Goal: Find specific page/section: Find specific page/section

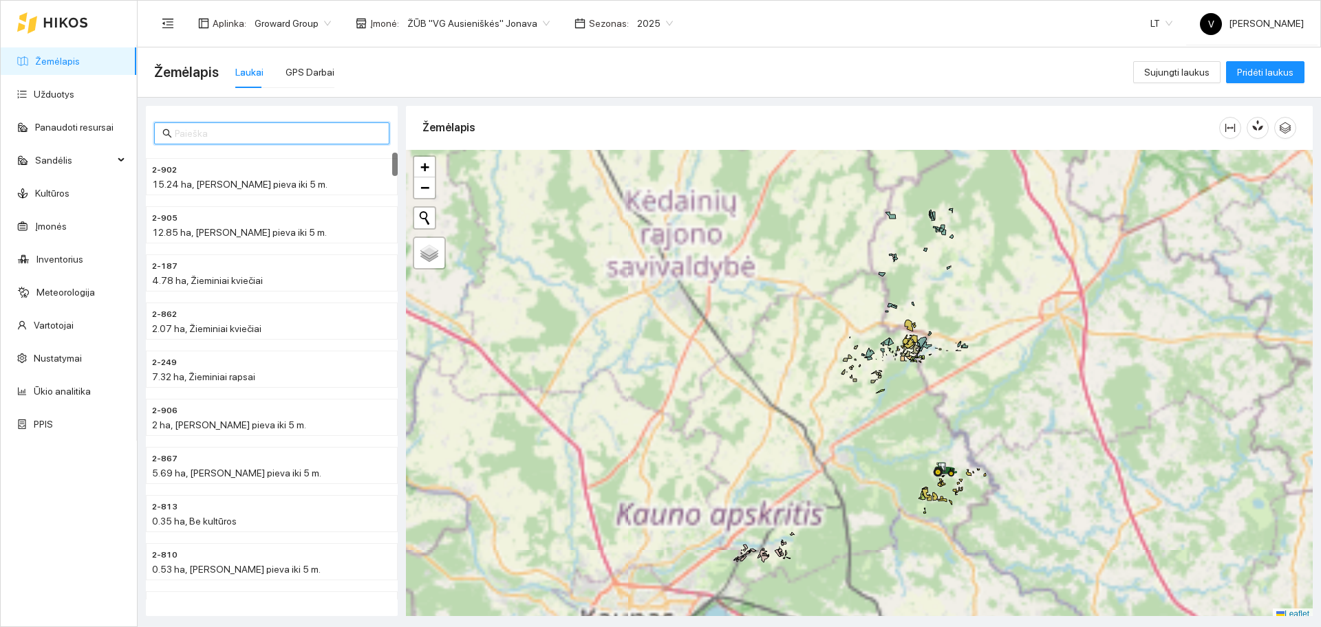
click at [210, 133] on input "text" at bounding box center [278, 133] width 206 height 15
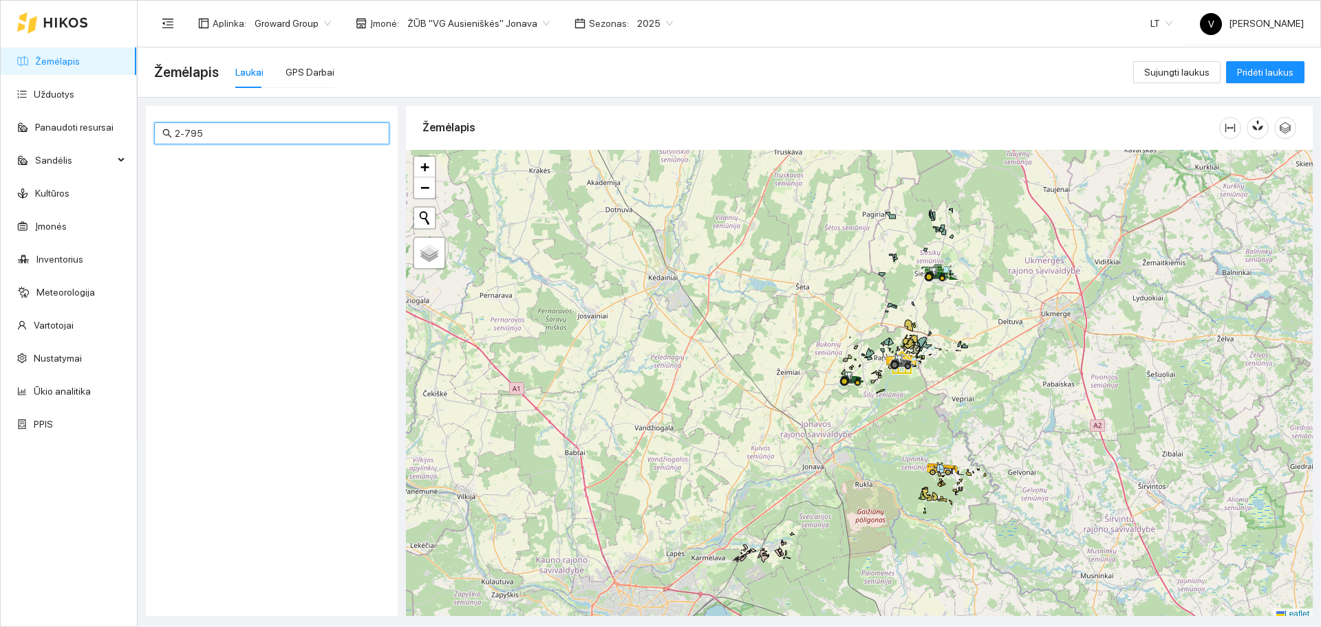
click at [220, 139] on input "2-795" at bounding box center [278, 133] width 206 height 15
type input "2"
type input "2-79"
drag, startPoint x: 932, startPoint y: 535, endPoint x: 903, endPoint y: 548, distance: 31.4
click at [932, 535] on div at bounding box center [859, 385] width 907 height 471
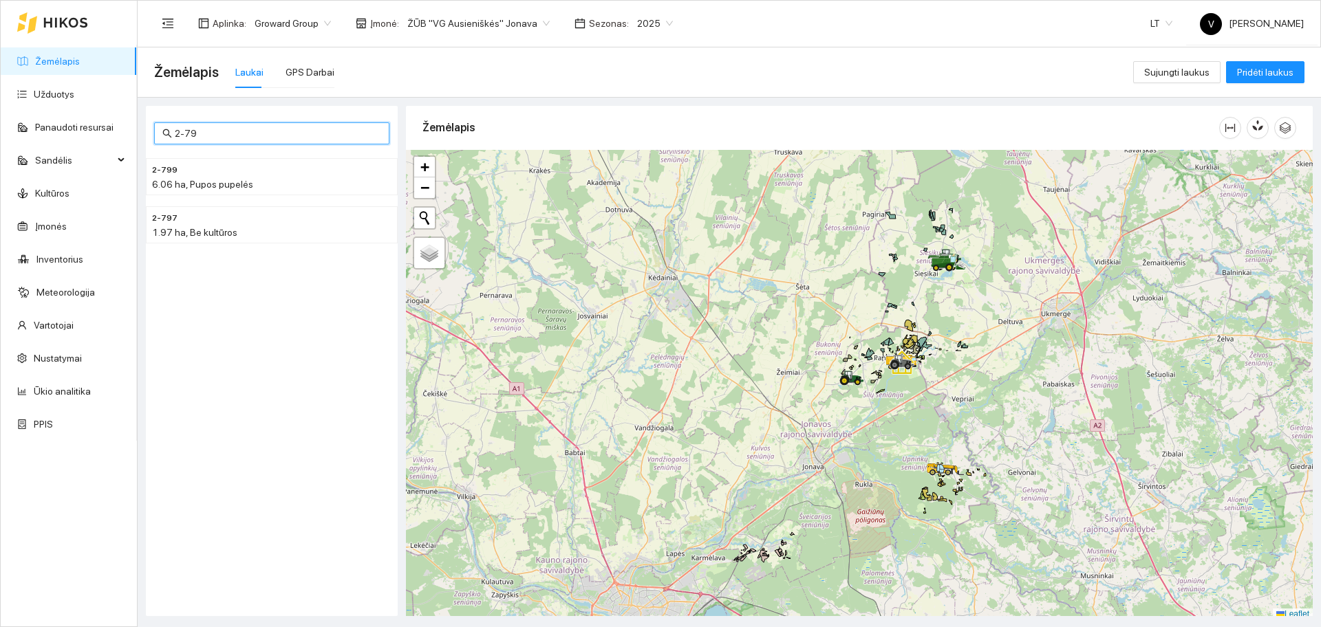
scroll to position [4, 0]
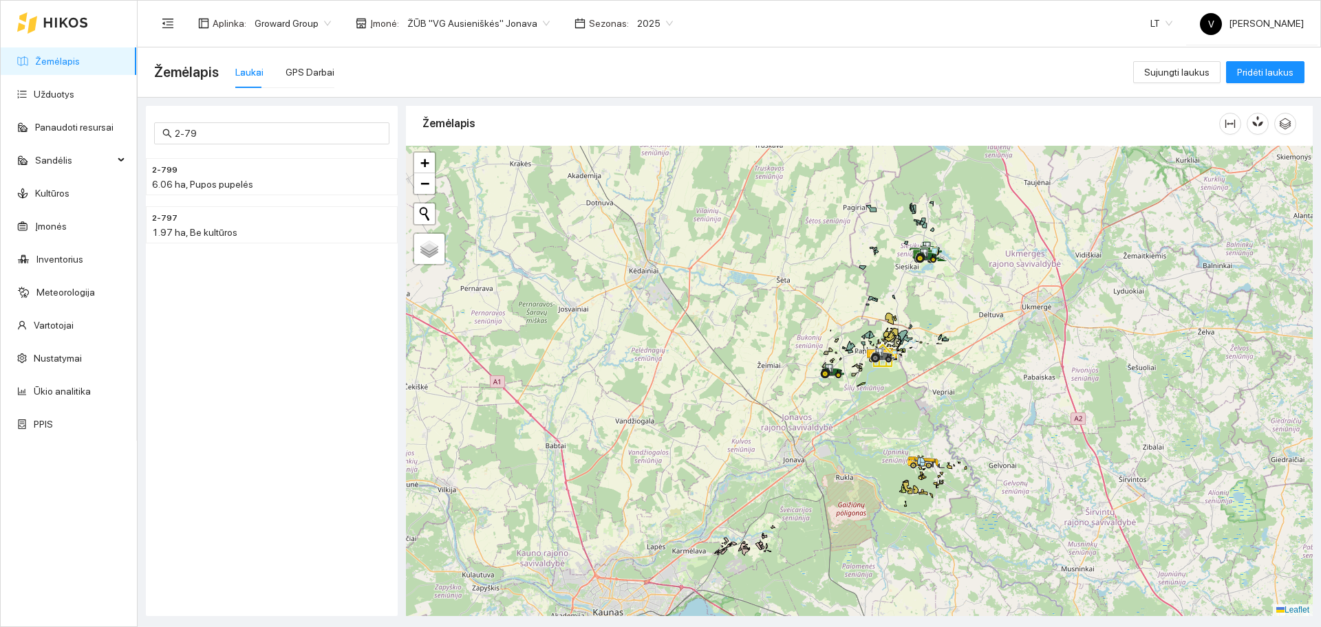
drag, startPoint x: 1002, startPoint y: 430, endPoint x: 972, endPoint y: 422, distance: 30.7
click at [972, 422] on div at bounding box center [859, 381] width 907 height 471
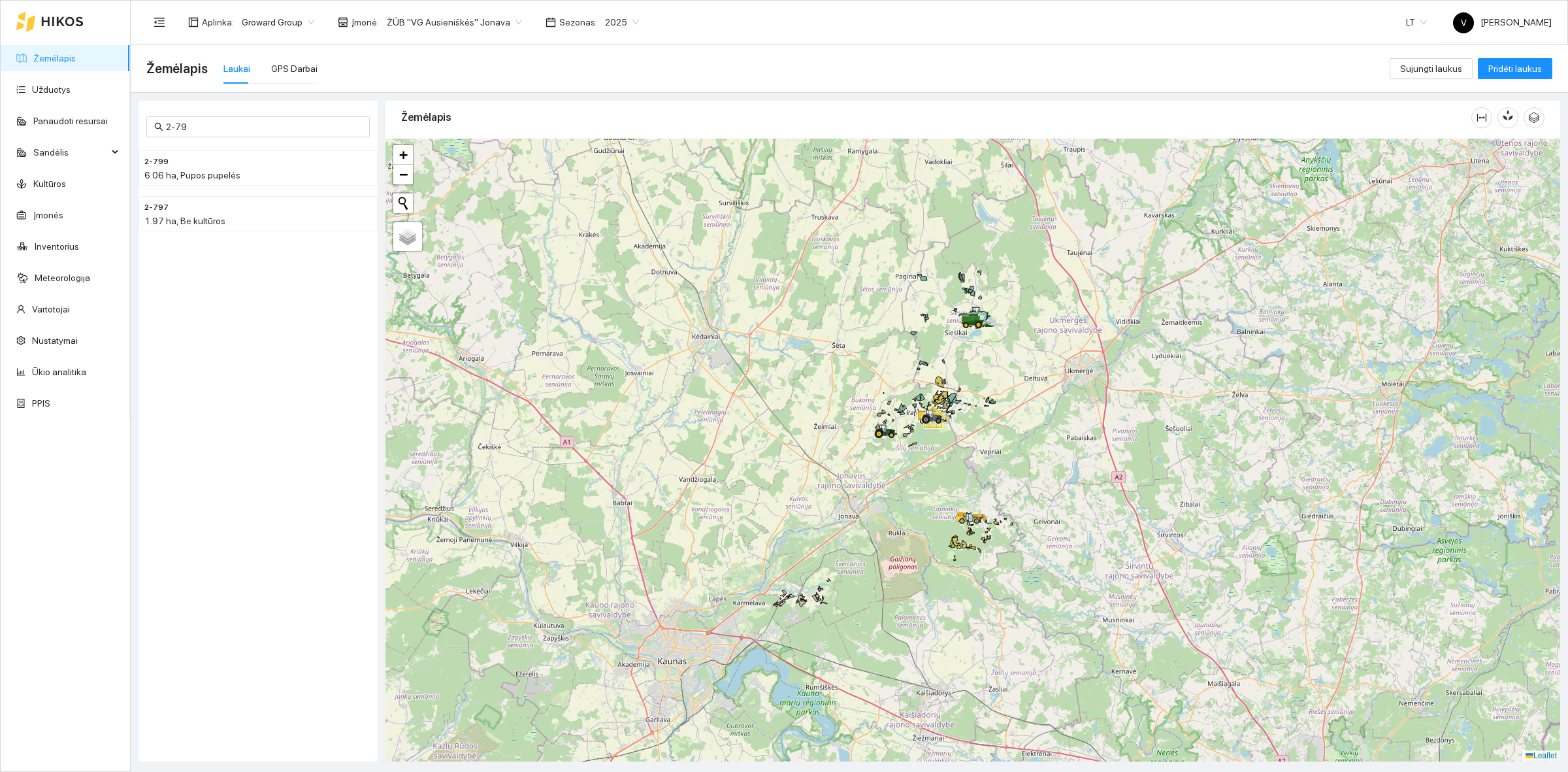
drag, startPoint x: 1039, startPoint y: 432, endPoint x: 1023, endPoint y: 432, distance: 16.0
click at [1023, 432] on div at bounding box center [973, 450] width 1175 height 623
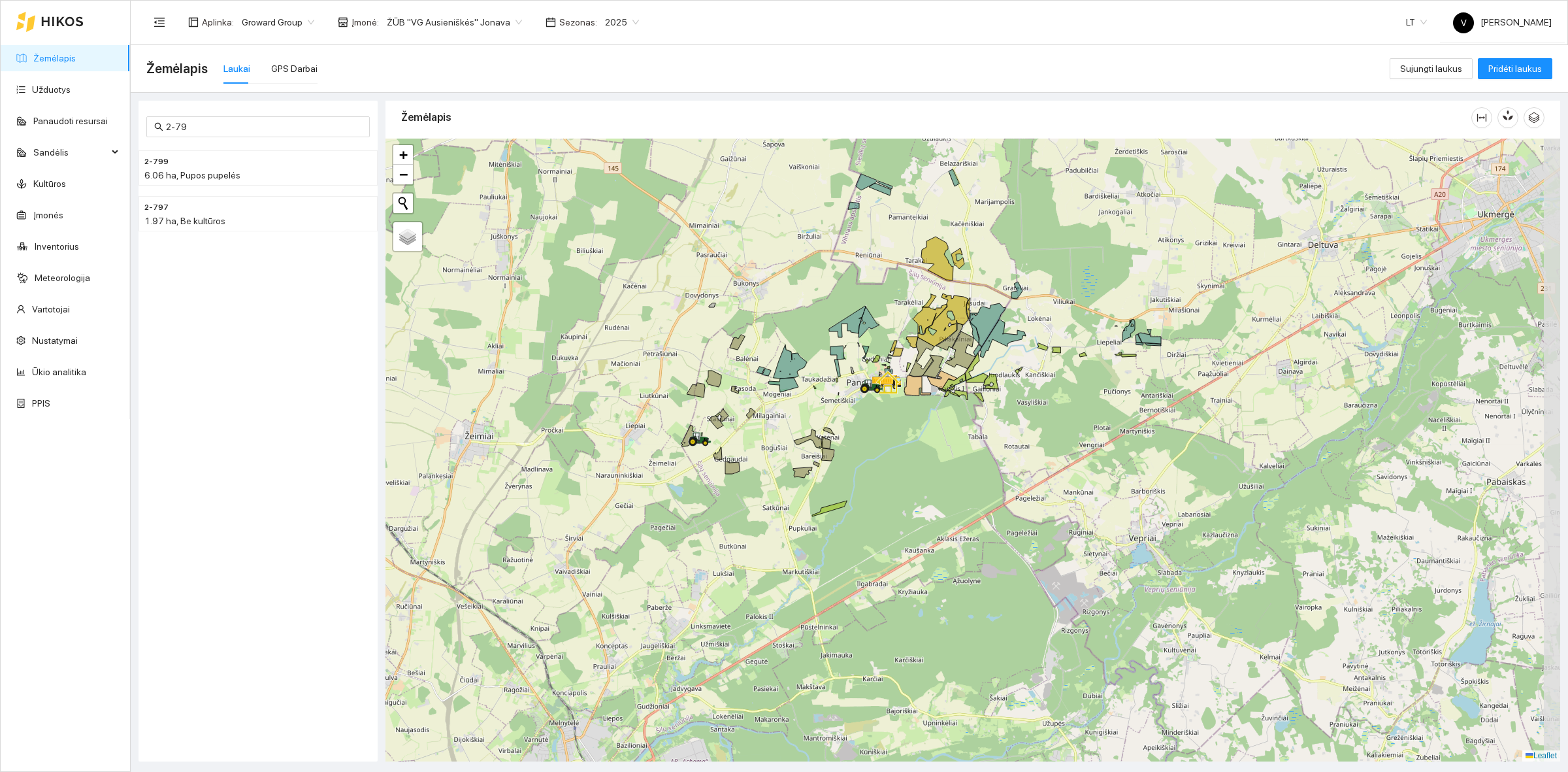
drag, startPoint x: 1236, startPoint y: 487, endPoint x: 1173, endPoint y: 452, distance: 72.1
click at [1173, 452] on div at bounding box center [973, 450] width 1175 height 623
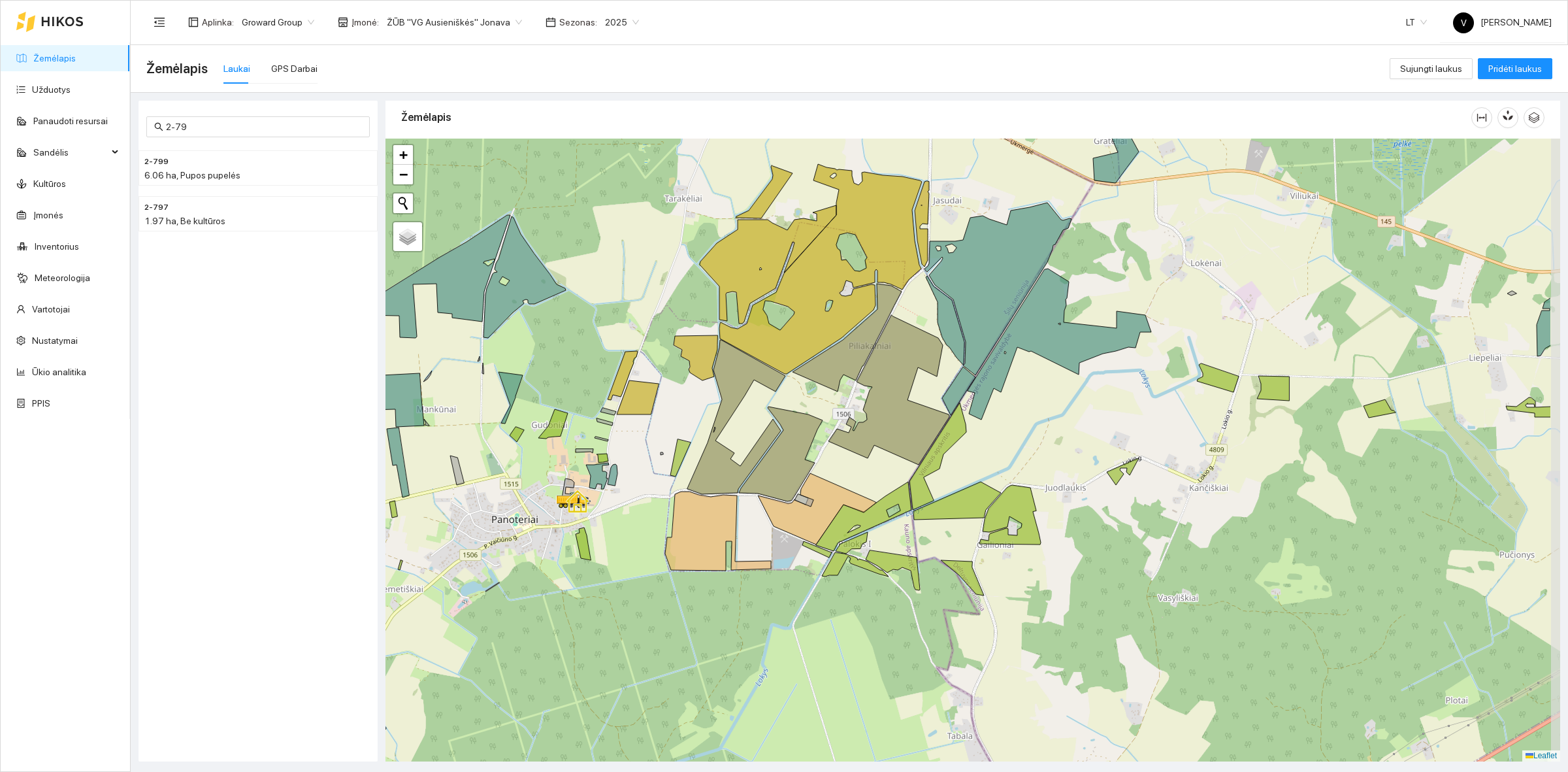
drag, startPoint x: 1275, startPoint y: 474, endPoint x: 1141, endPoint y: 523, distance: 142.7
click at [1141, 523] on div at bounding box center [973, 450] width 1175 height 623
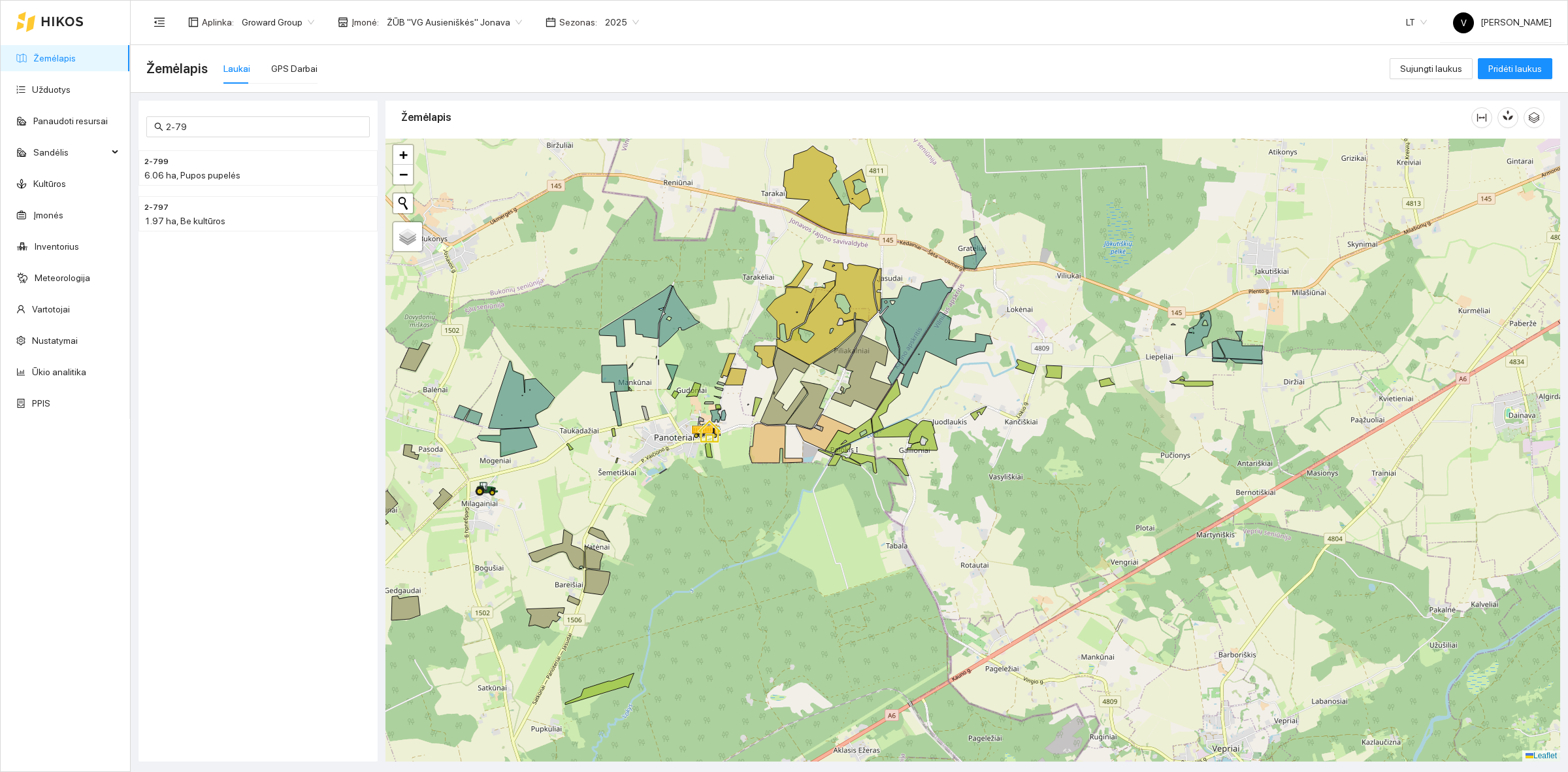
drag, startPoint x: 655, startPoint y: 493, endPoint x: 708, endPoint y: 485, distance: 53.6
click at [708, 485] on div at bounding box center [973, 450] width 1175 height 623
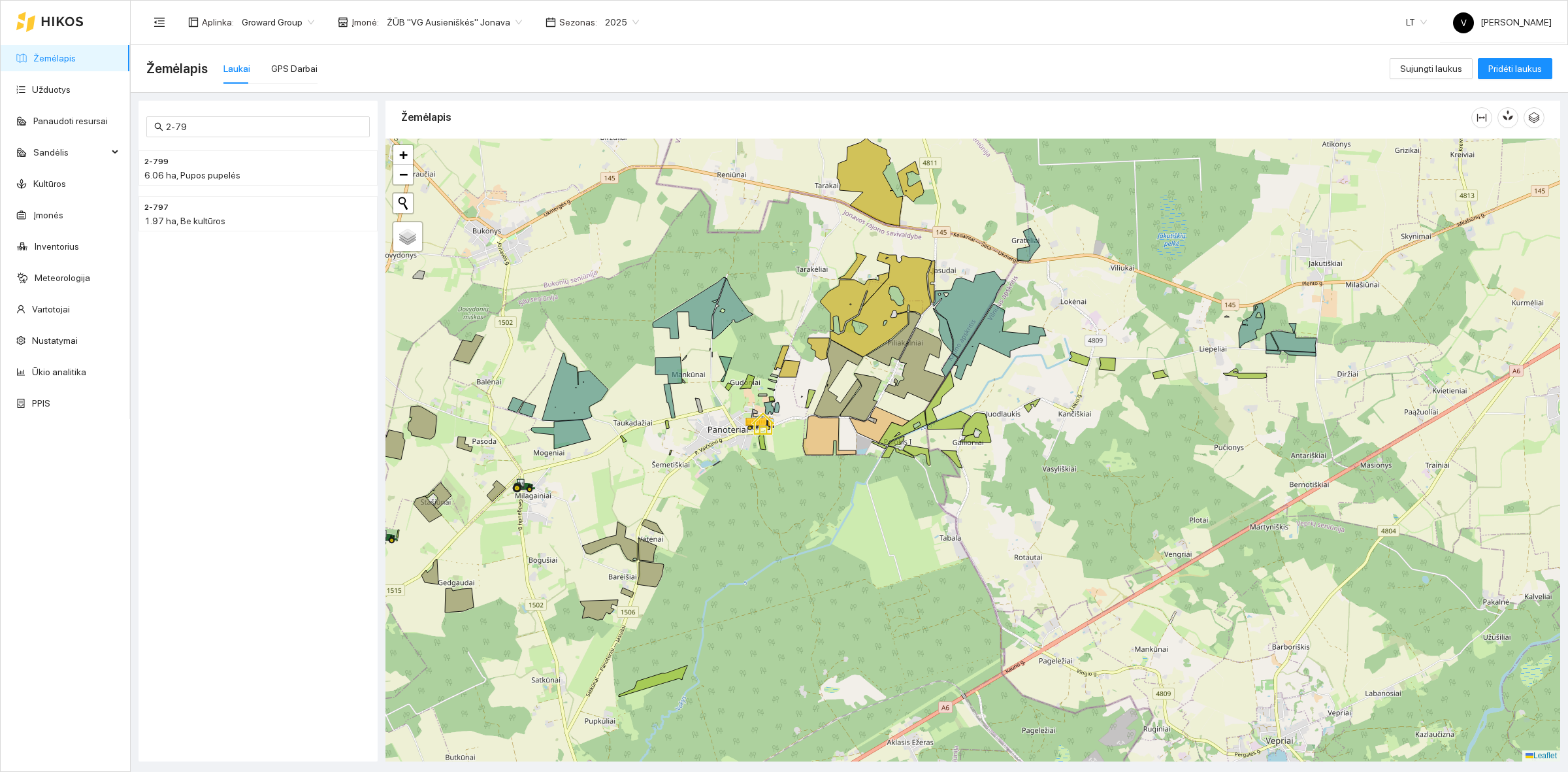
click at [501, 24] on span "ŽŪB "VG Ausieniškės" Jonava" at bounding box center [454, 22] width 135 height 20
